Goal: Information Seeking & Learning: Check status

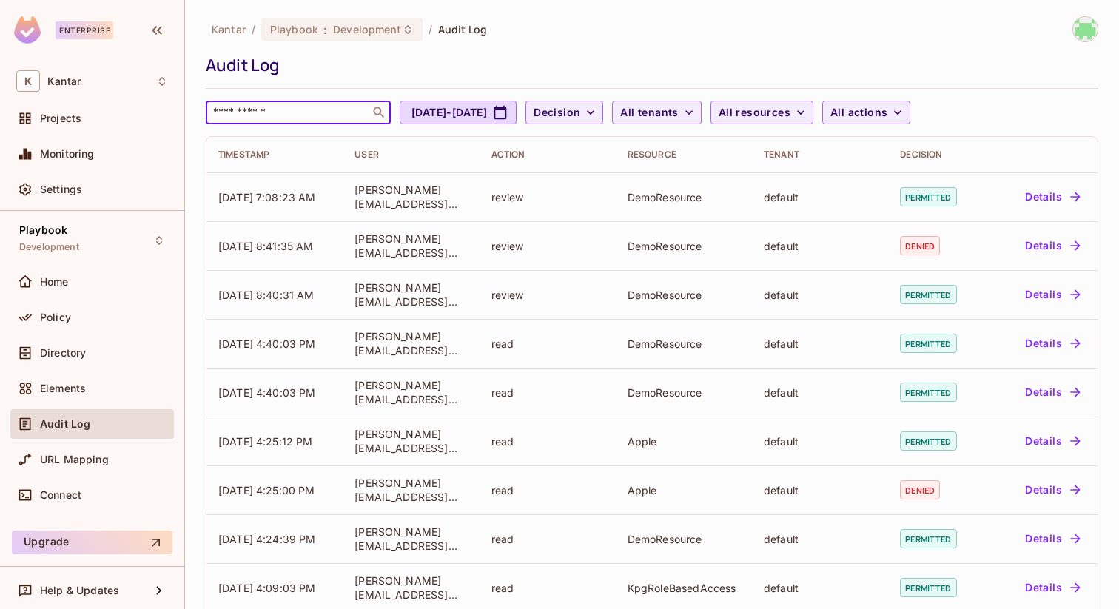
click at [298, 112] on input "text" at bounding box center [287, 112] width 155 height 15
click at [517, 112] on button "[DATE] - [DATE]" at bounding box center [458, 113] width 117 height 24
select select "*"
select select "****"
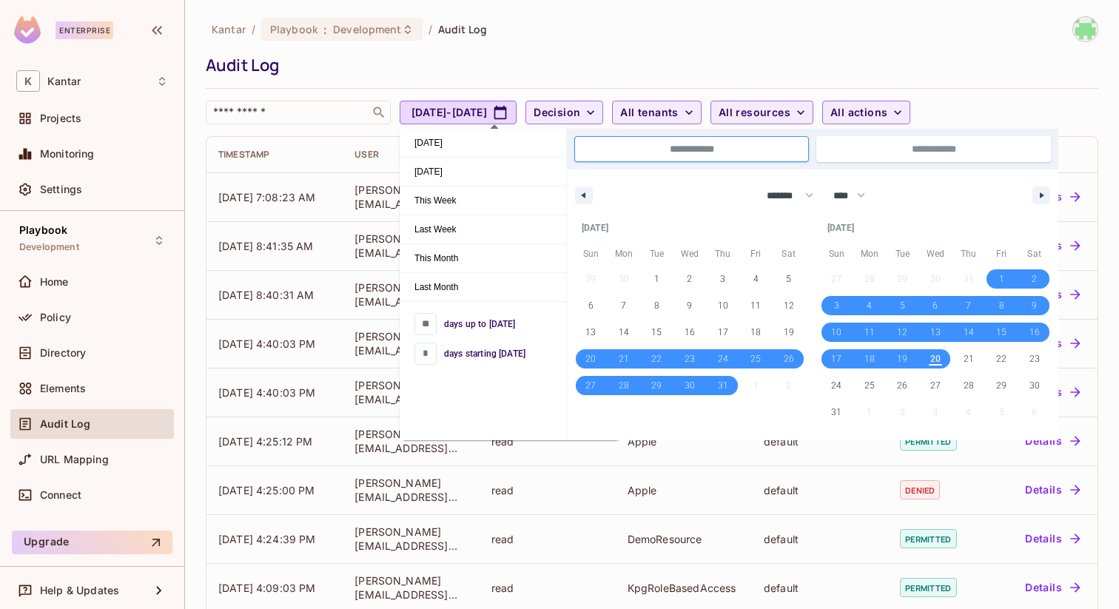
click at [521, 78] on div "Kantar / Playbook : Development / Audit Log Audit Log ​ [DATE] - [DATE] Decisio…" at bounding box center [652, 70] width 893 height 108
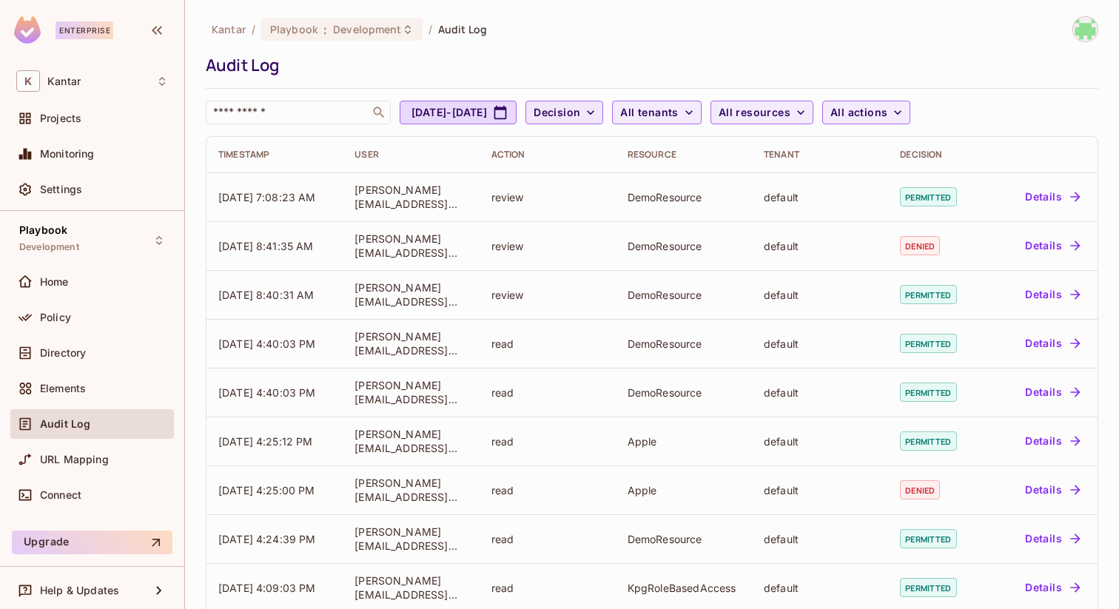
click at [603, 124] on button "Decision" at bounding box center [564, 113] width 78 height 24
click at [710, 115] on div at bounding box center [559, 304] width 1119 height 609
click at [678, 115] on span "All tenants" at bounding box center [649, 113] width 58 height 19
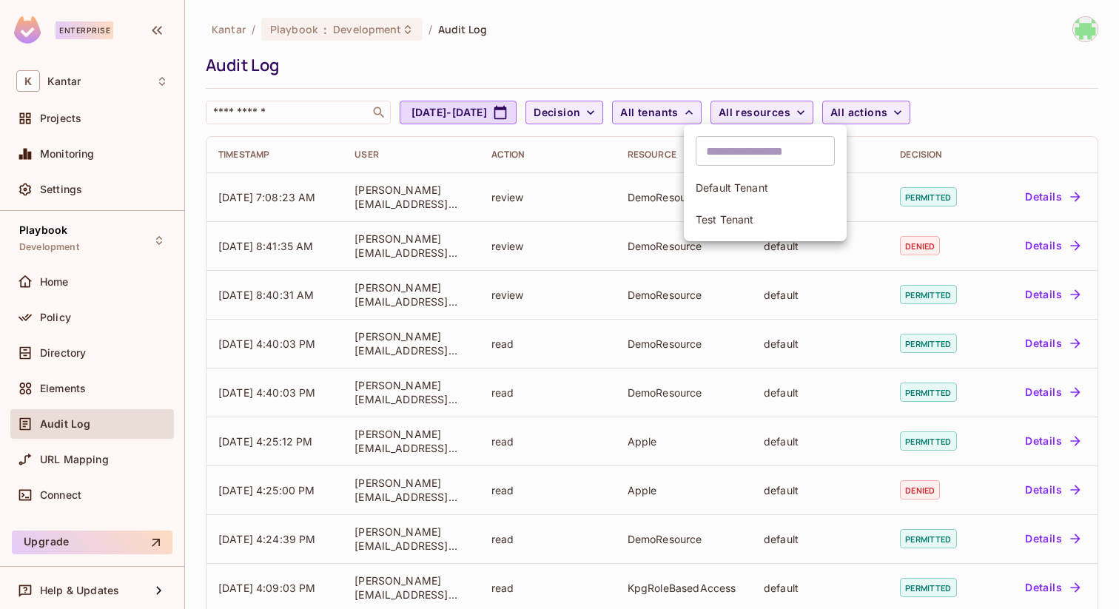
click at [819, 116] on div at bounding box center [559, 304] width 1119 height 609
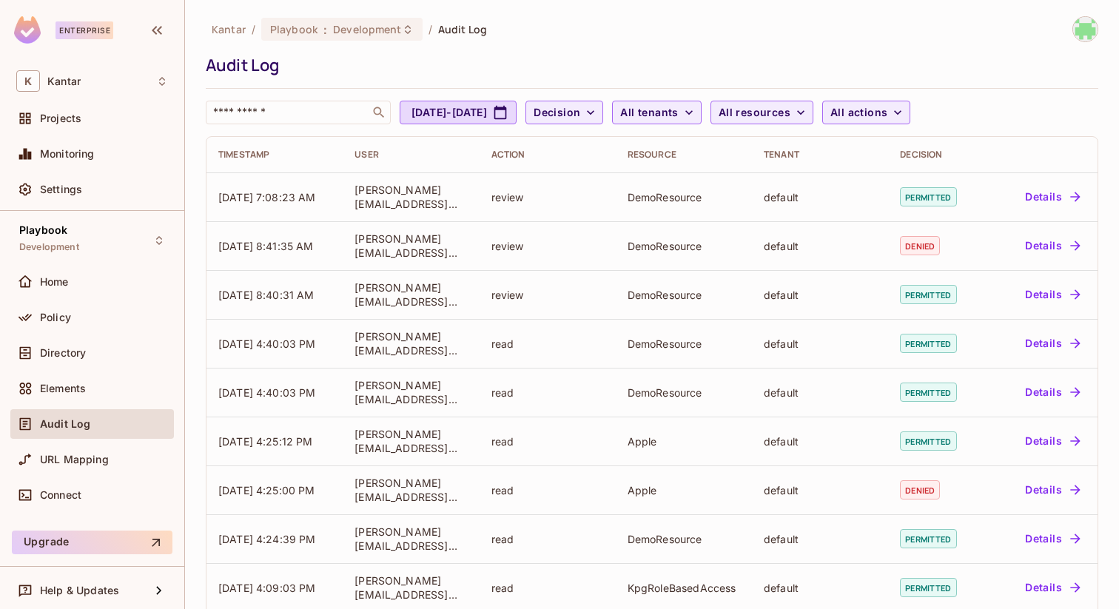
click at [819, 116] on div "​ Default Tenant Test Tenant" at bounding box center [559, 148] width 1119 height 296
click at [790, 116] on span "All resources" at bounding box center [755, 113] width 72 height 19
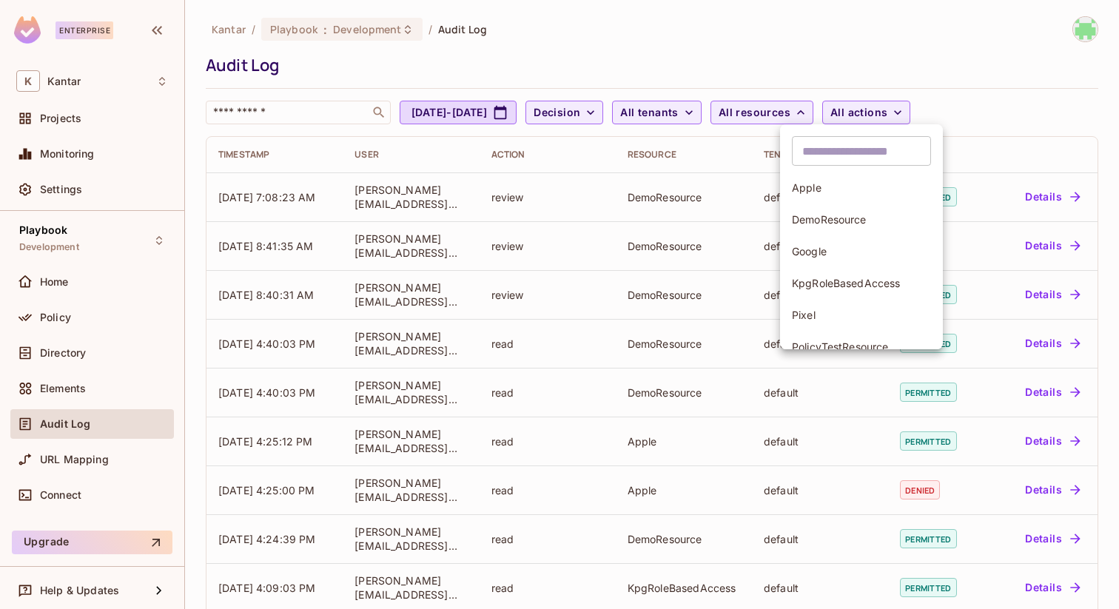
click at [925, 118] on div at bounding box center [559, 304] width 1119 height 609
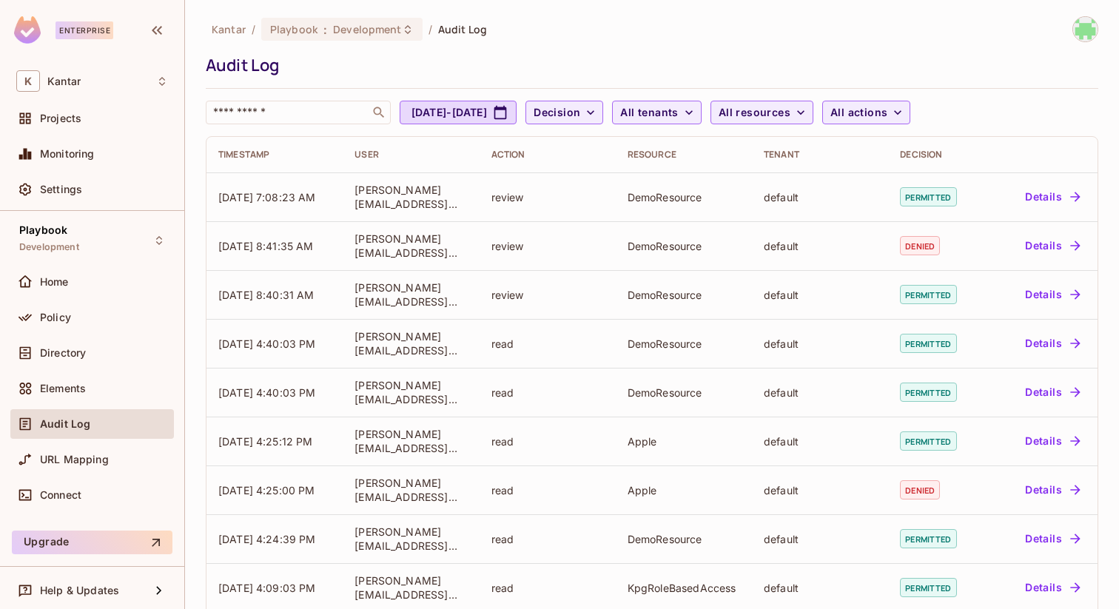
click at [925, 118] on div "​ Apple DemoResource Google KpgRoleBasedAccess Pixel PolicyTestResource Samsung…" at bounding box center [559, 148] width 1119 height 296
click at [887, 118] on span "All actions" at bounding box center [858, 113] width 57 height 19
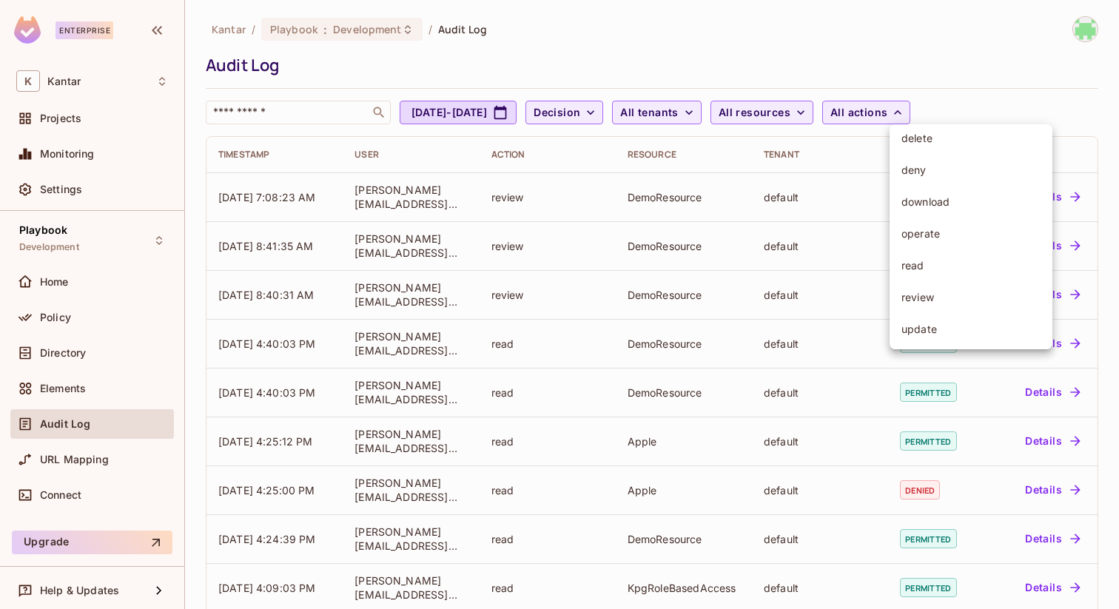
scroll to position [123, 0]
click at [938, 48] on div at bounding box center [559, 304] width 1119 height 609
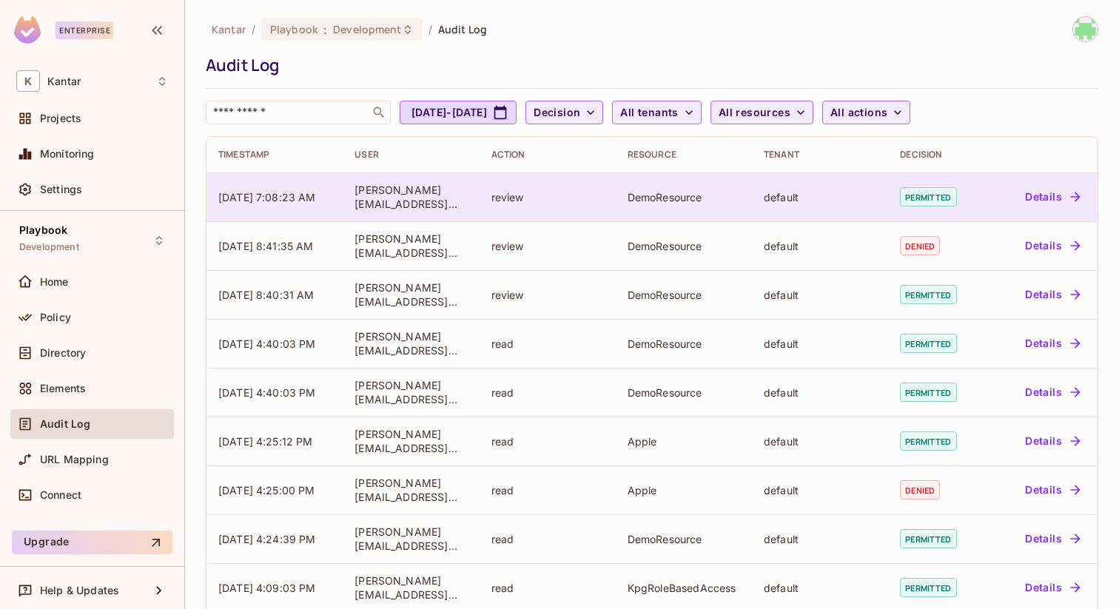
click at [1042, 187] on button "Details" at bounding box center [1052, 197] width 67 height 24
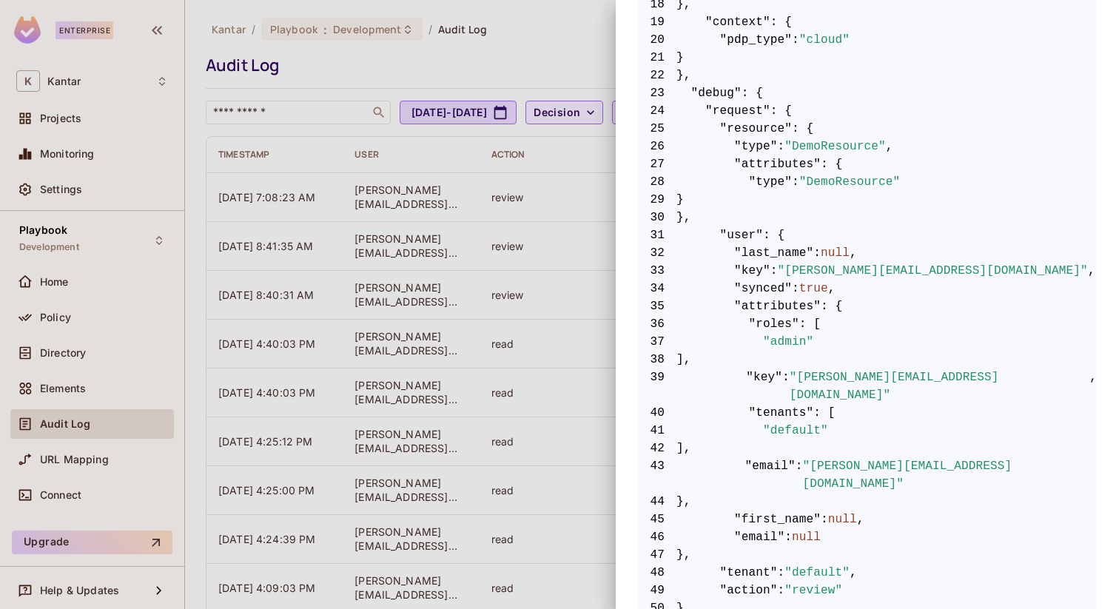
scroll to position [613, 0]
click at [538, 255] on div at bounding box center [559, 304] width 1119 height 609
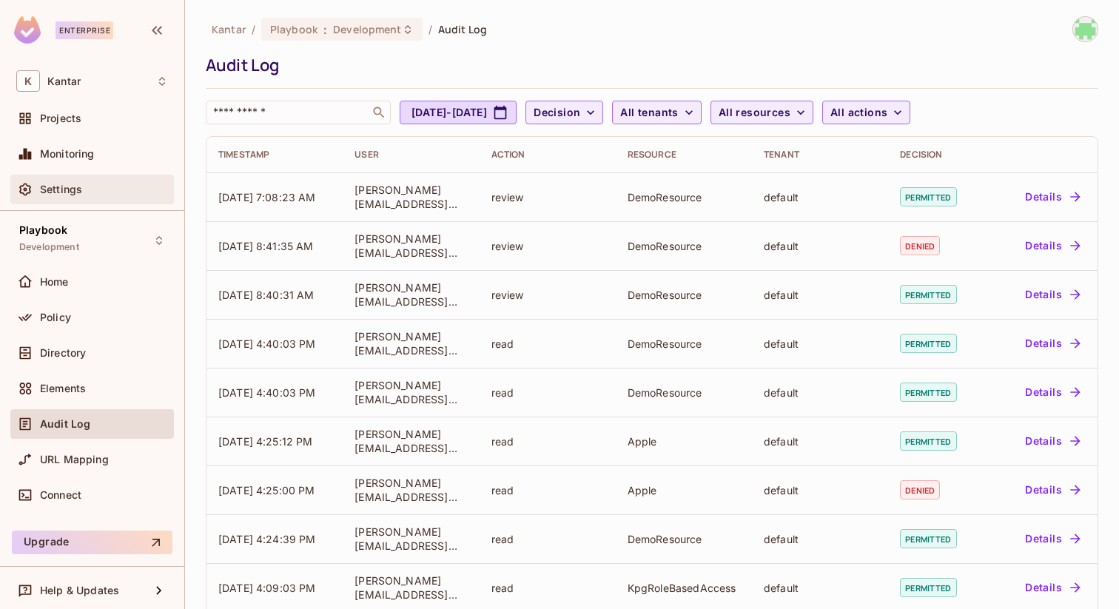
click at [95, 186] on div "Settings" at bounding box center [104, 190] width 128 height 12
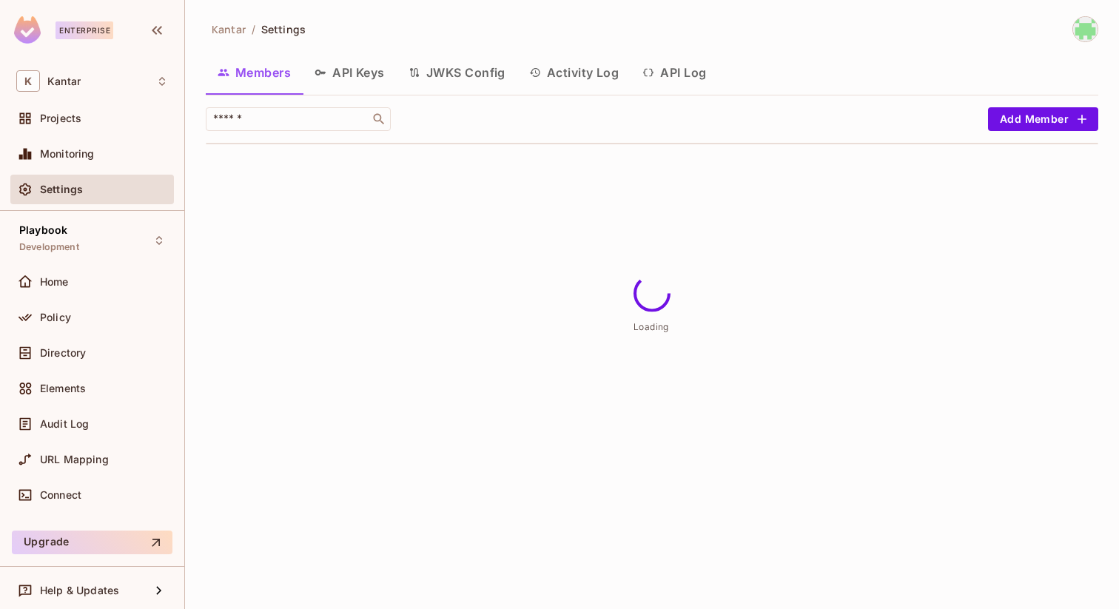
click at [591, 78] on button "Activity Log" at bounding box center [574, 72] width 114 height 37
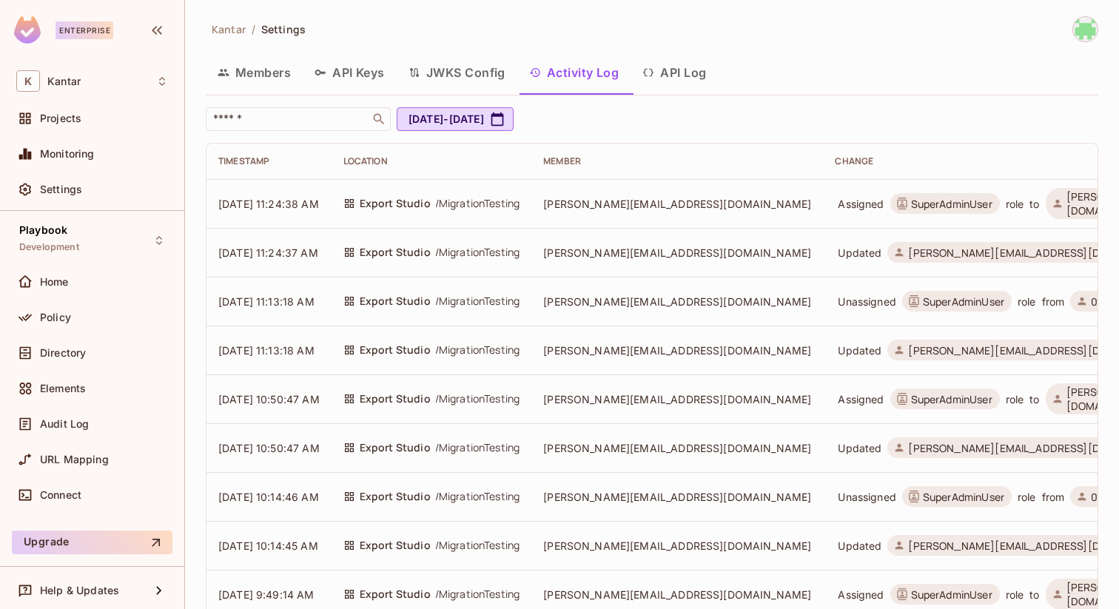
click at [476, 211] on span "/ MigrationTesting" at bounding box center [477, 203] width 85 height 16
click at [479, 210] on span "/ MigrationTesting" at bounding box center [477, 203] width 85 height 16
click at [118, 81] on div "K Kantar" at bounding box center [92, 80] width 152 height 21
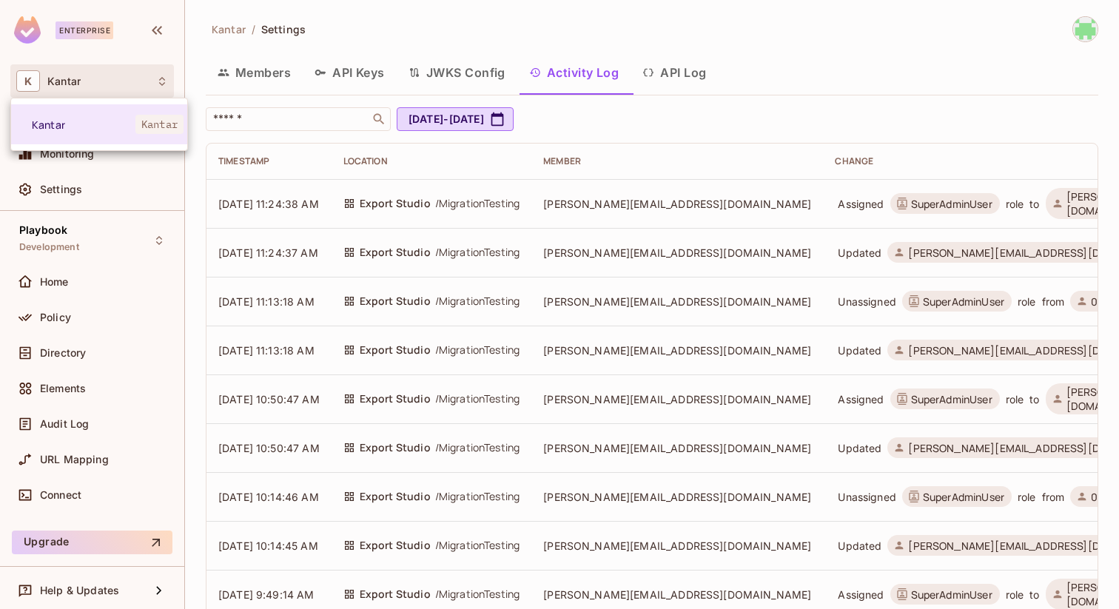
click at [158, 37] on div at bounding box center [559, 304] width 1119 height 609
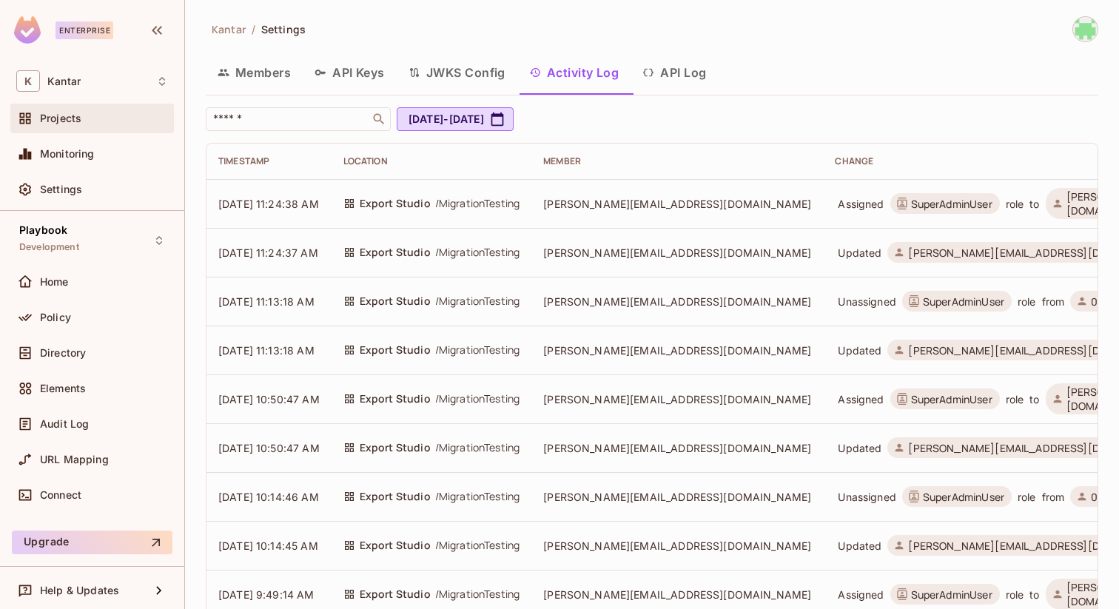
click at [84, 117] on div "Projects" at bounding box center [104, 118] width 128 height 12
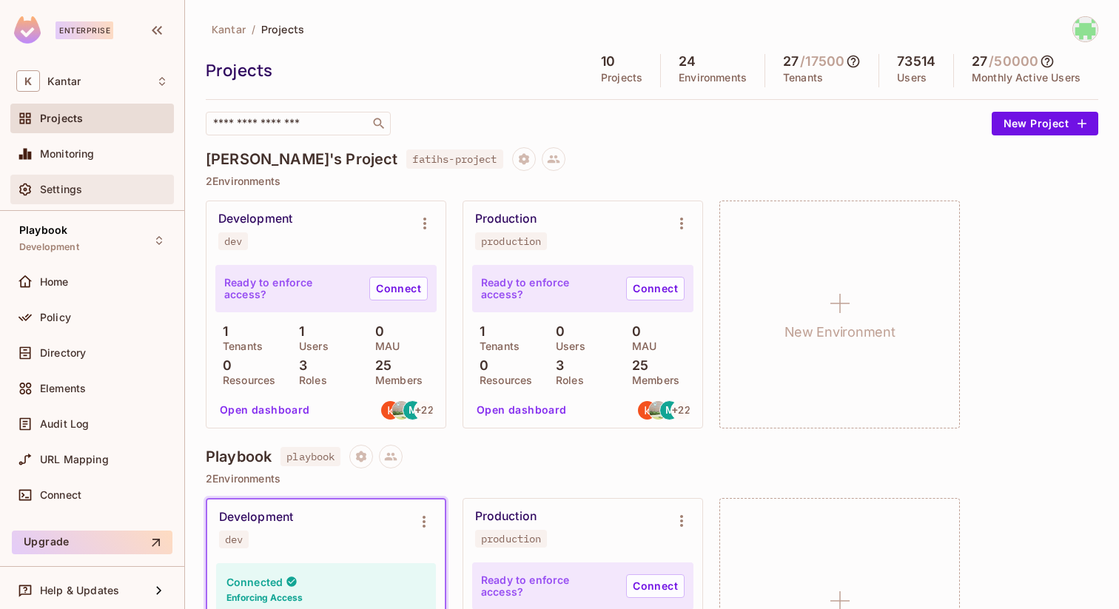
click at [98, 182] on div "Settings" at bounding box center [92, 190] width 152 height 18
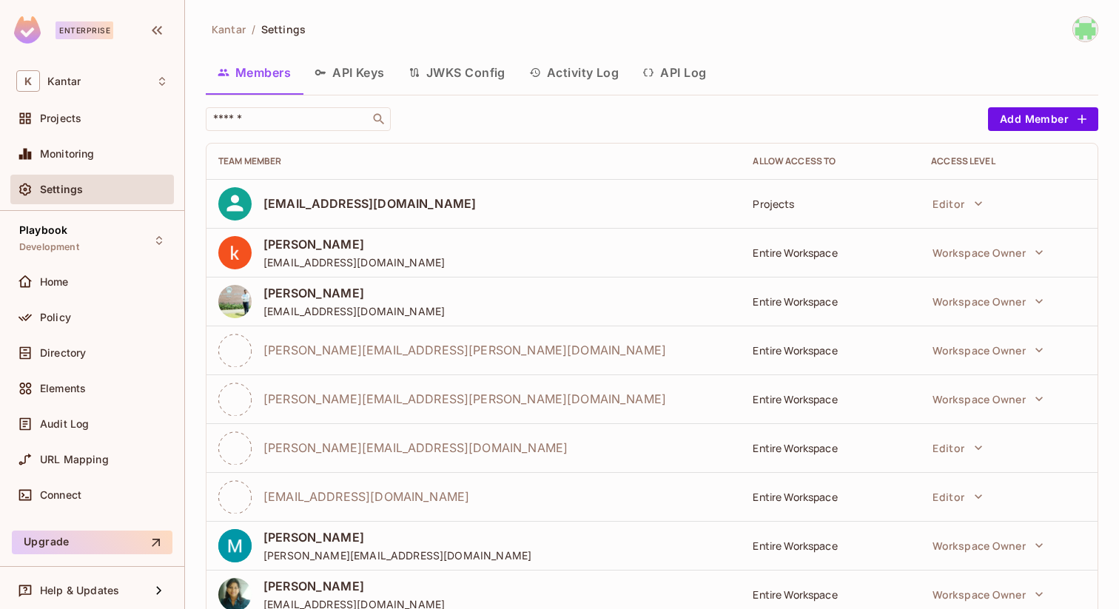
click at [576, 81] on button "Activity Log" at bounding box center [574, 72] width 114 height 37
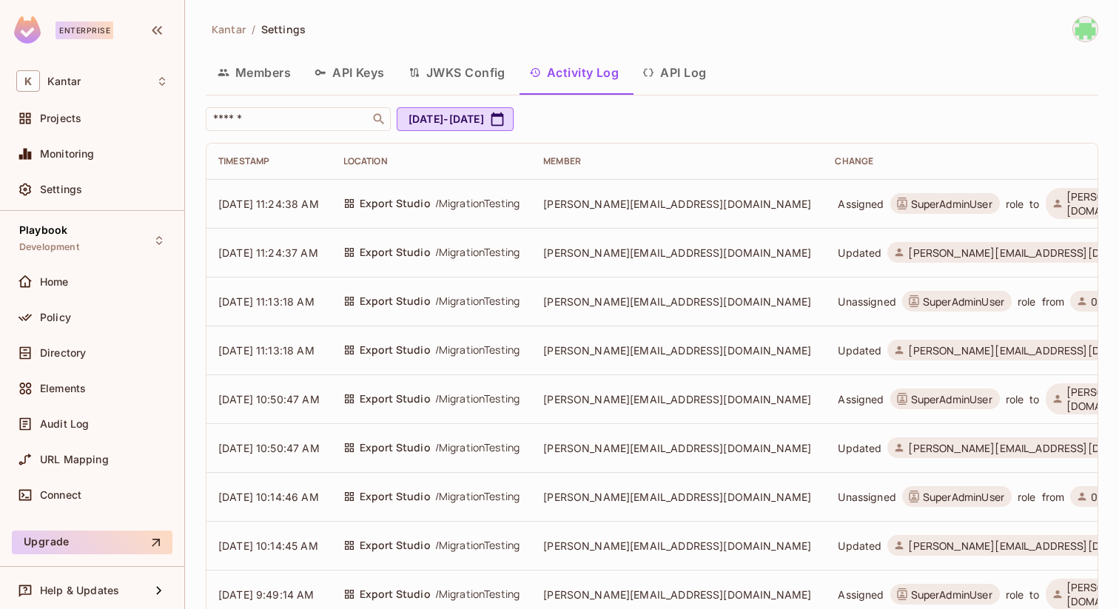
click at [673, 64] on button "API Log" at bounding box center [674, 72] width 87 height 37
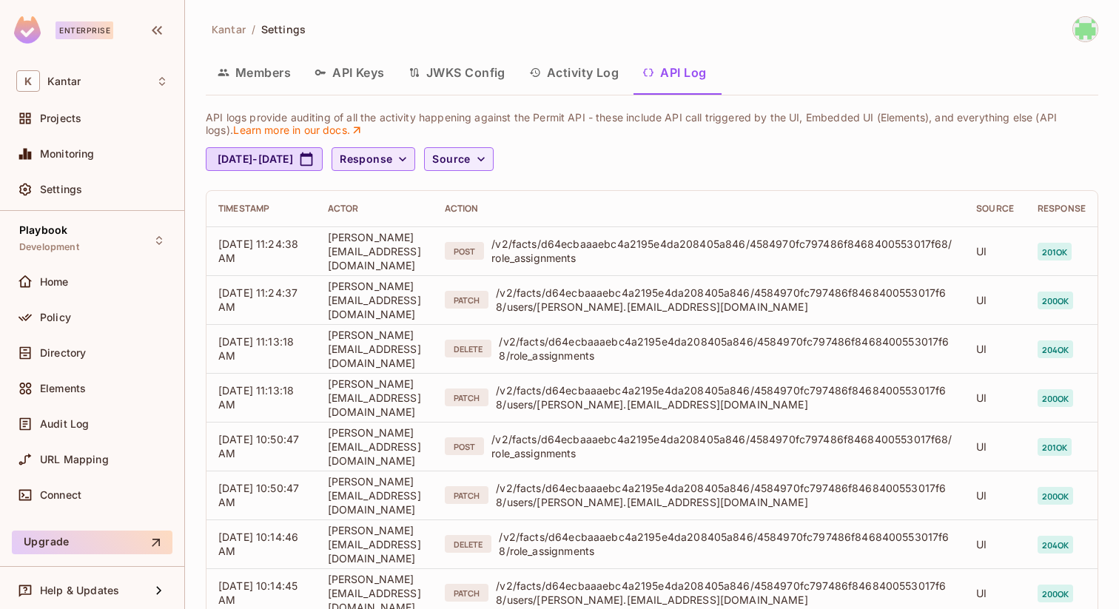
click at [415, 167] on button "Response" at bounding box center [374, 159] width 84 height 24
click at [465, 167] on div at bounding box center [559, 304] width 1119 height 609
click at [488, 160] on icon "button" at bounding box center [481, 159] width 15 height 15
click at [467, 155] on div at bounding box center [559, 304] width 1119 height 609
click at [467, 155] on div "API logs UI logs Element logs" at bounding box center [559, 148] width 1119 height 296
